Goal: Book appointment/travel/reservation

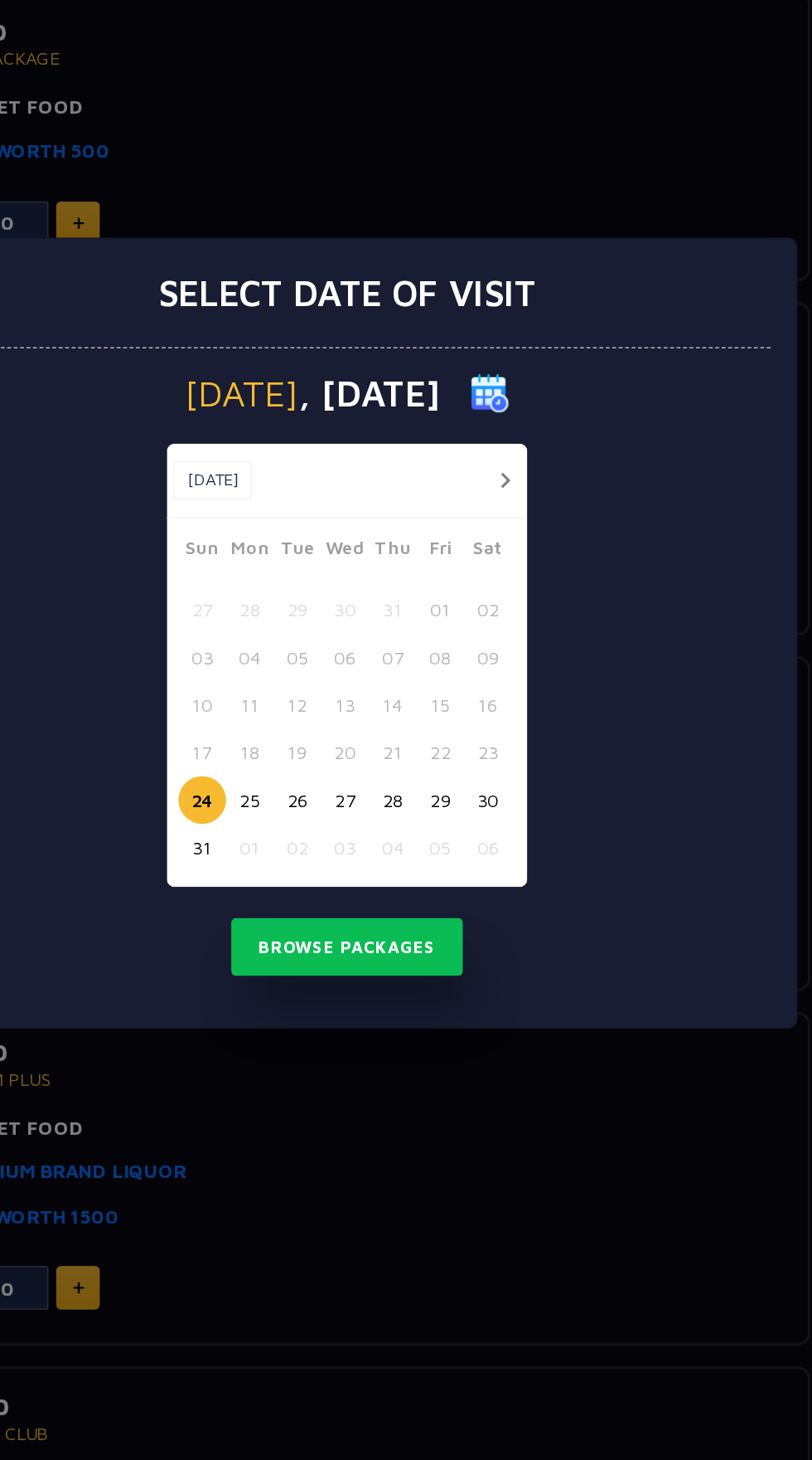
click at [428, 881] on button "04" at bounding box center [436, 867] width 30 height 30
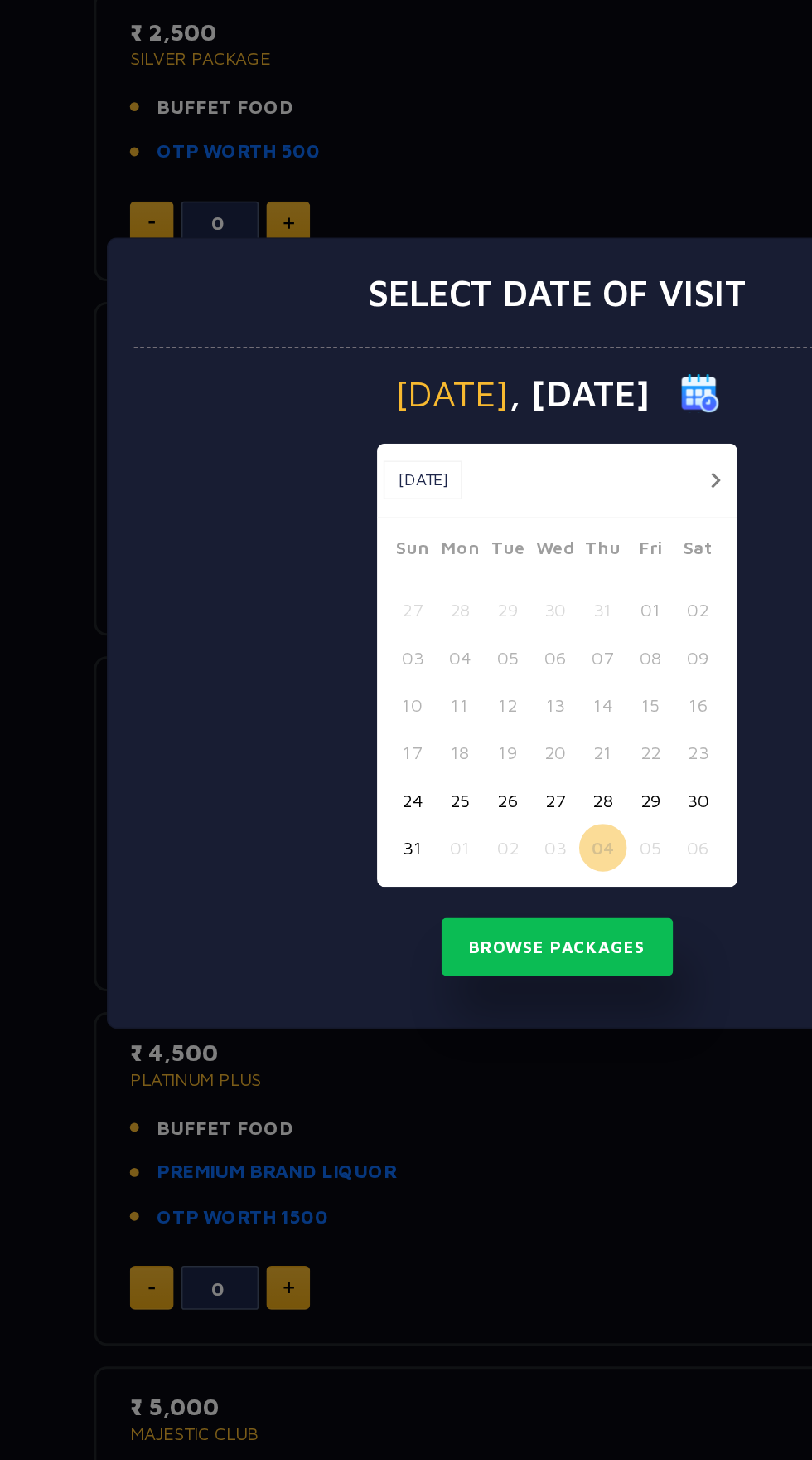
click at [323, 823] on div "24 25 26 27 28 29 30" at bounding box center [406, 837] width 217 height 30
click at [314, 837] on button "24" at bounding box center [313, 837] width 30 height 30
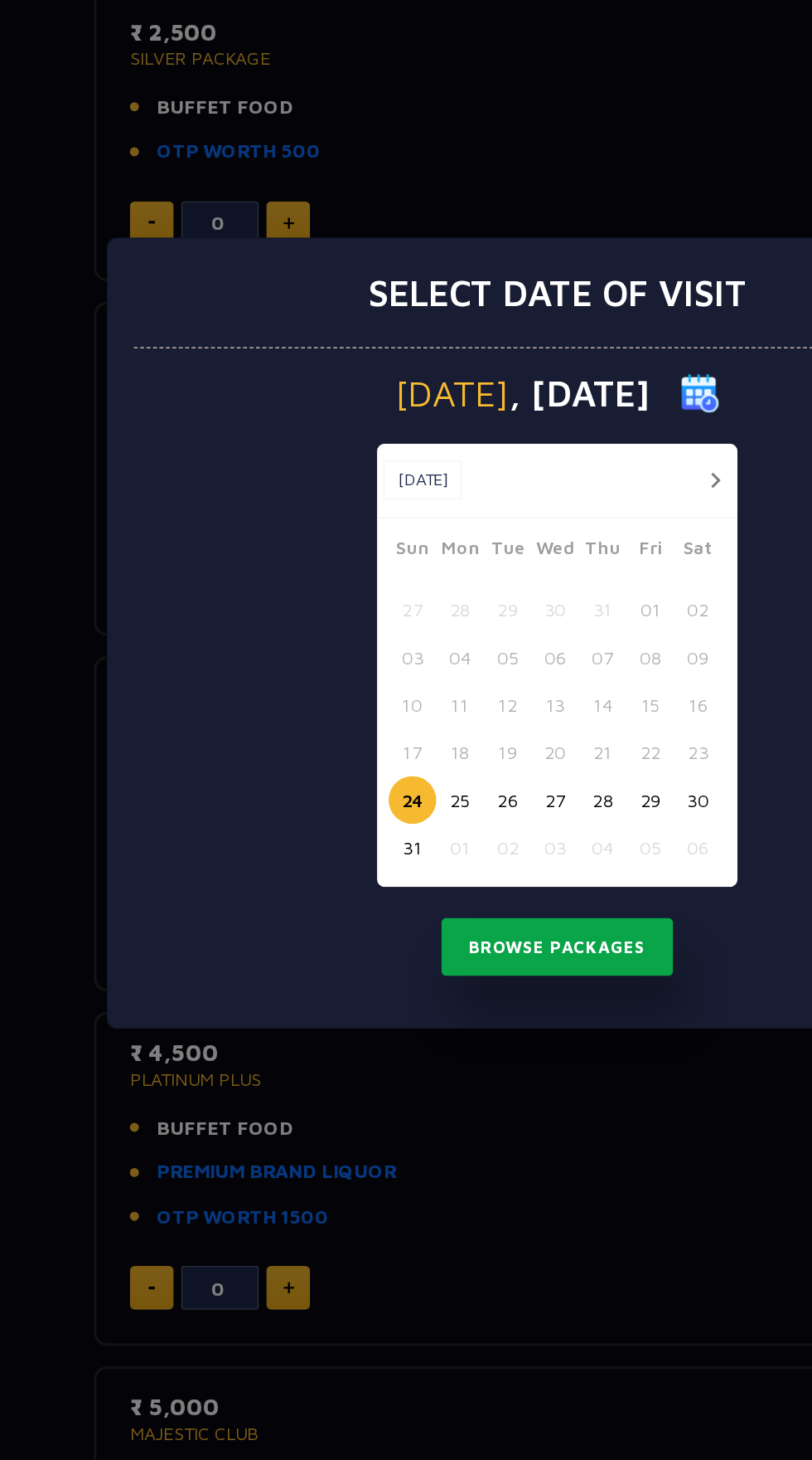
click at [394, 923] on button "Browse Packages" at bounding box center [406, 932] width 149 height 38
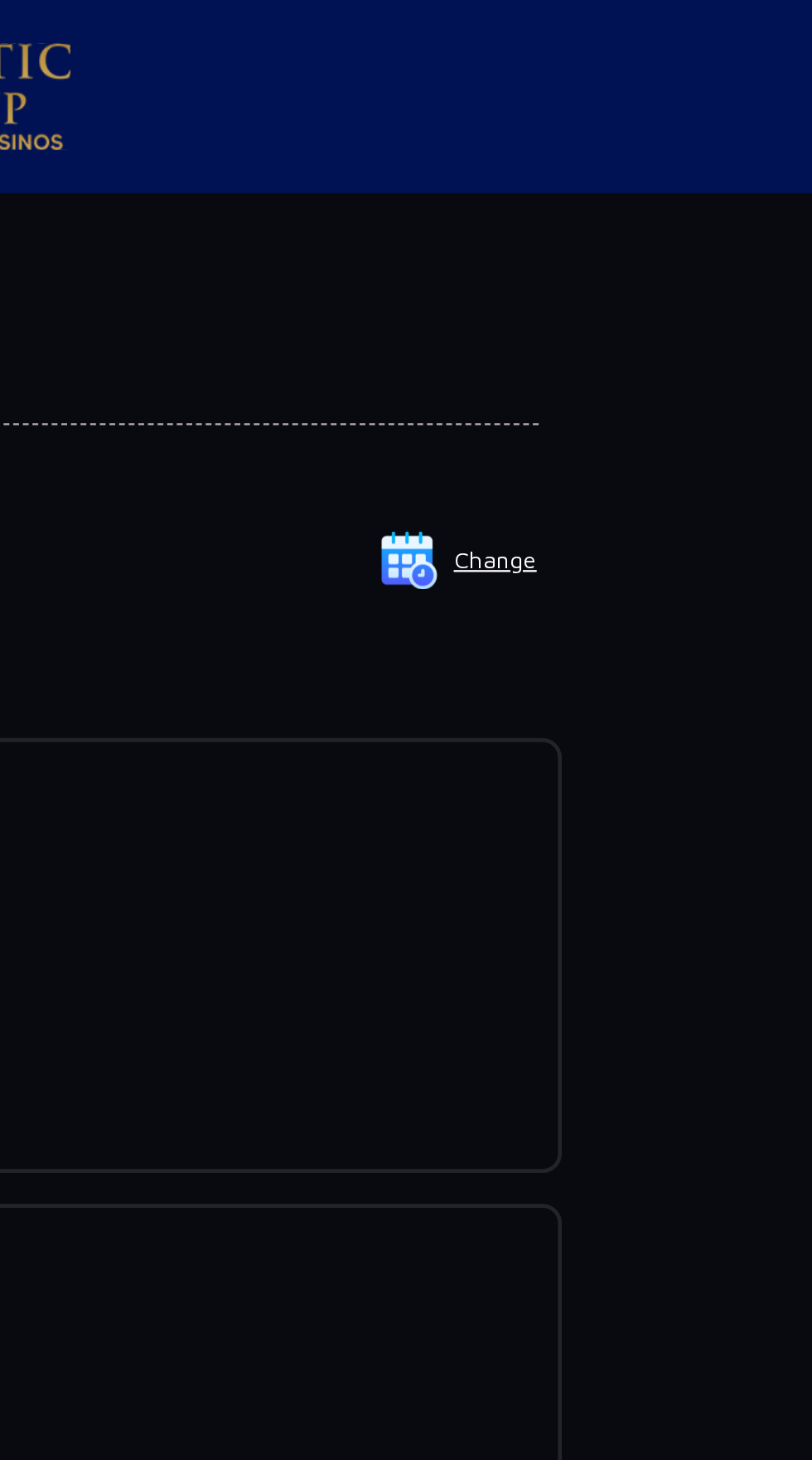
click at [670, 241] on button "Change" at bounding box center [660, 241] width 69 height 27
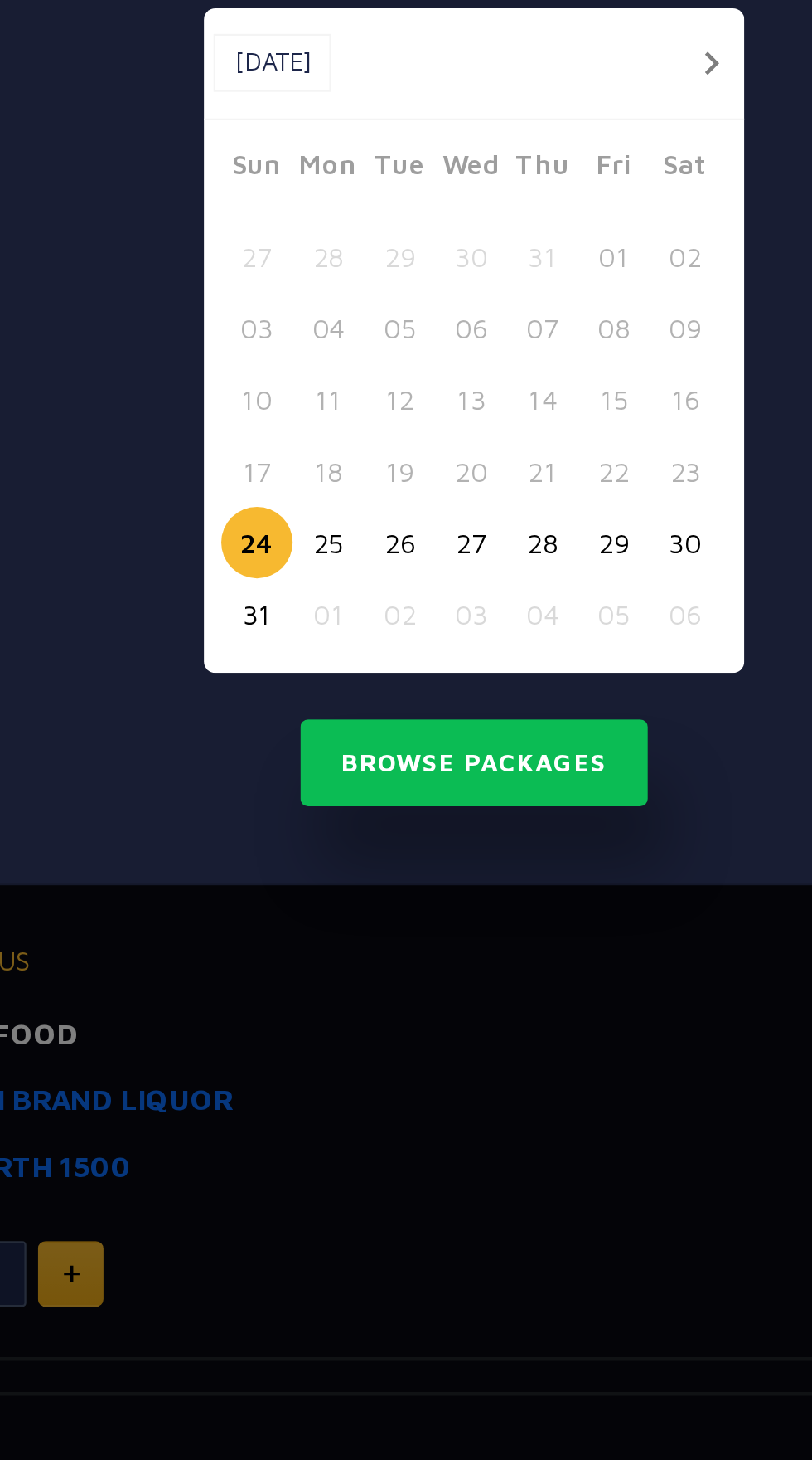
click at [309, 849] on button "24" at bounding box center [313, 837] width 30 height 30
click at [318, 847] on button "24" at bounding box center [313, 837] width 30 height 30
click at [329, 851] on div "24 25 26 27 28 29 30" at bounding box center [406, 837] width 217 height 30
click at [346, 840] on button "25" at bounding box center [343, 837] width 30 height 30
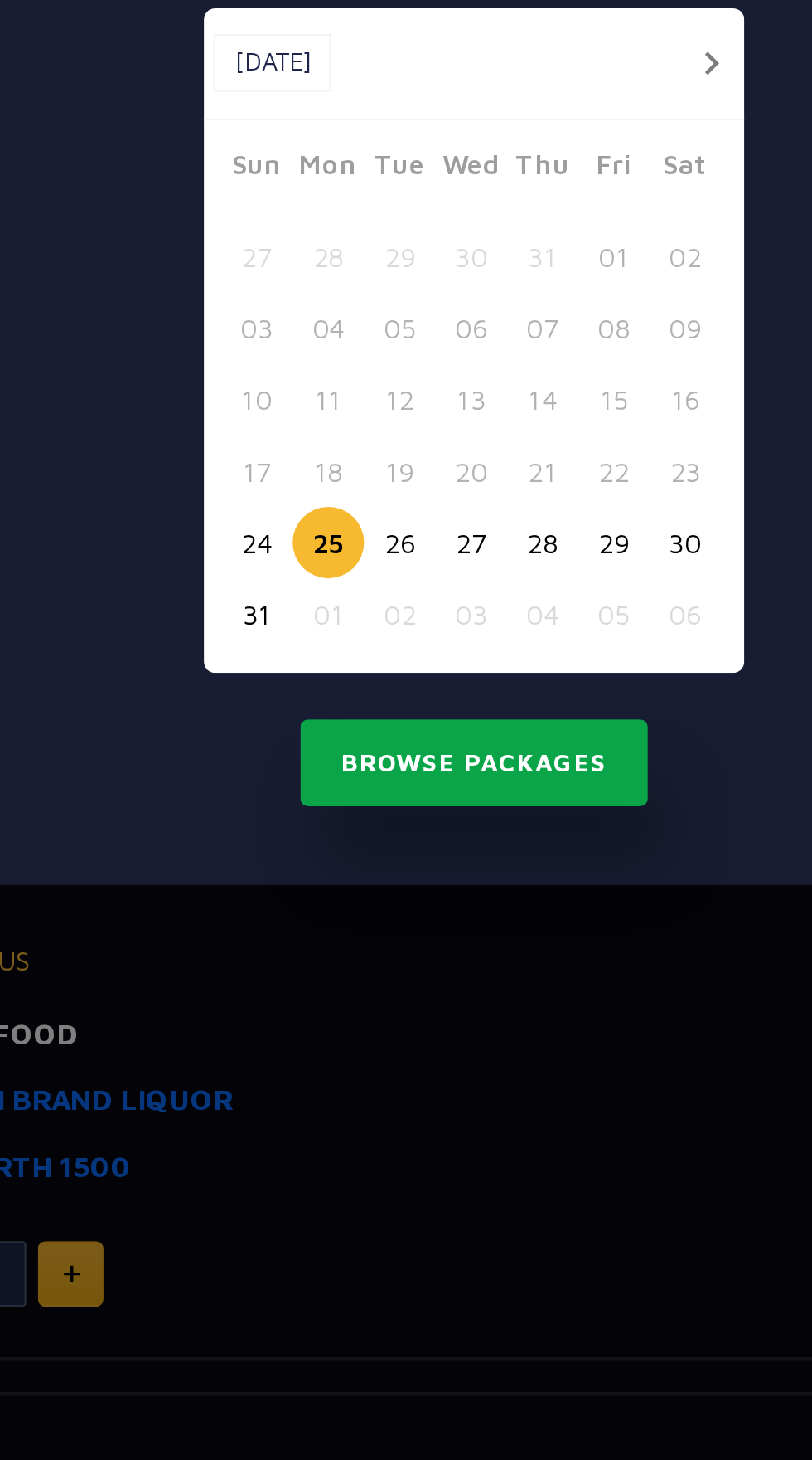
click at [389, 940] on button "Browse Packages" at bounding box center [406, 932] width 149 height 38
